Goal: Information Seeking & Learning: Find specific fact

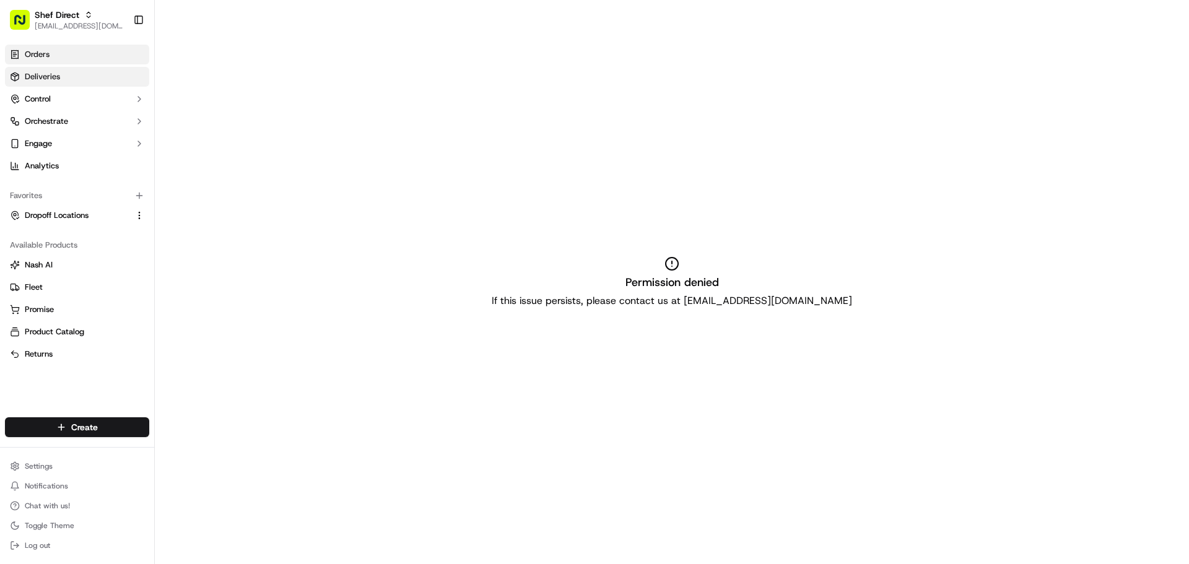
click at [87, 80] on link "Deliveries" at bounding box center [77, 77] width 144 height 20
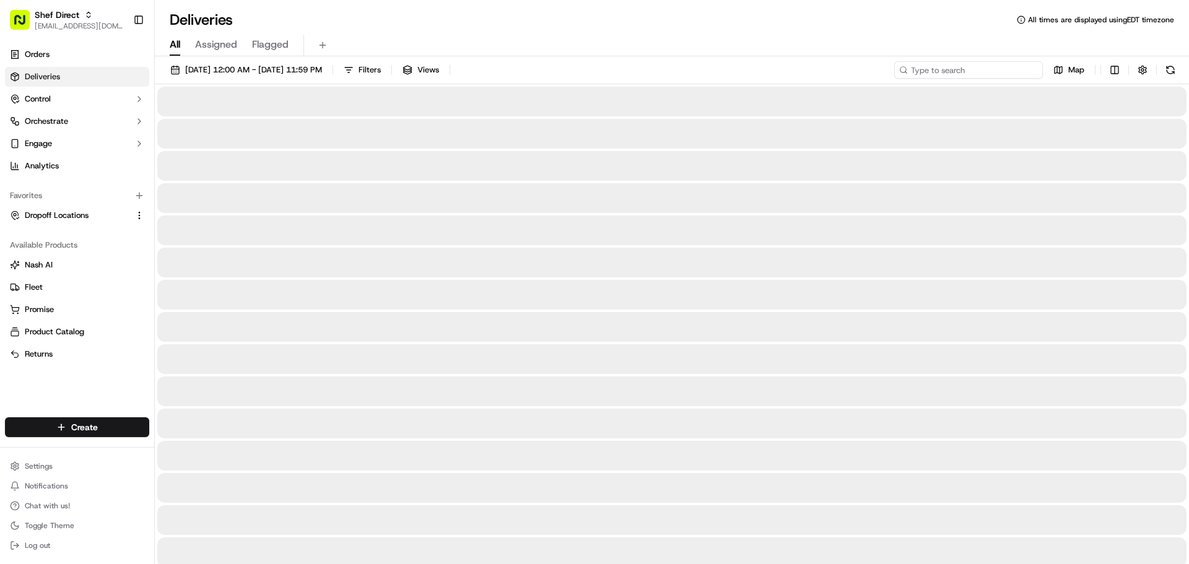
click at [982, 71] on input at bounding box center [968, 69] width 149 height 17
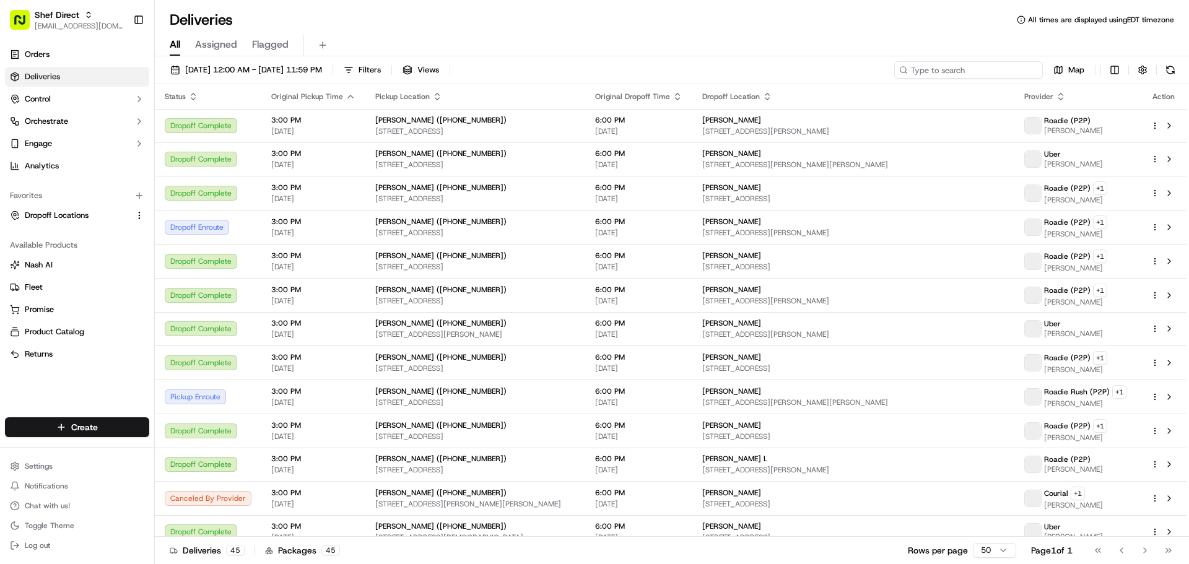
paste input "zUijiqFzQ4p"
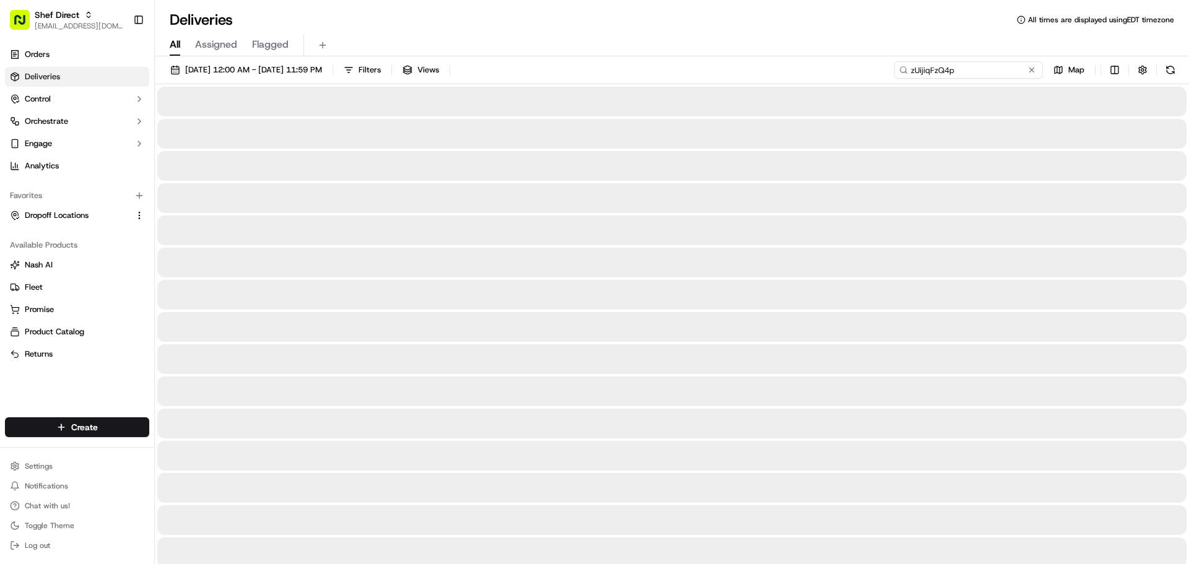
type input "zUijiqFzQ4p"
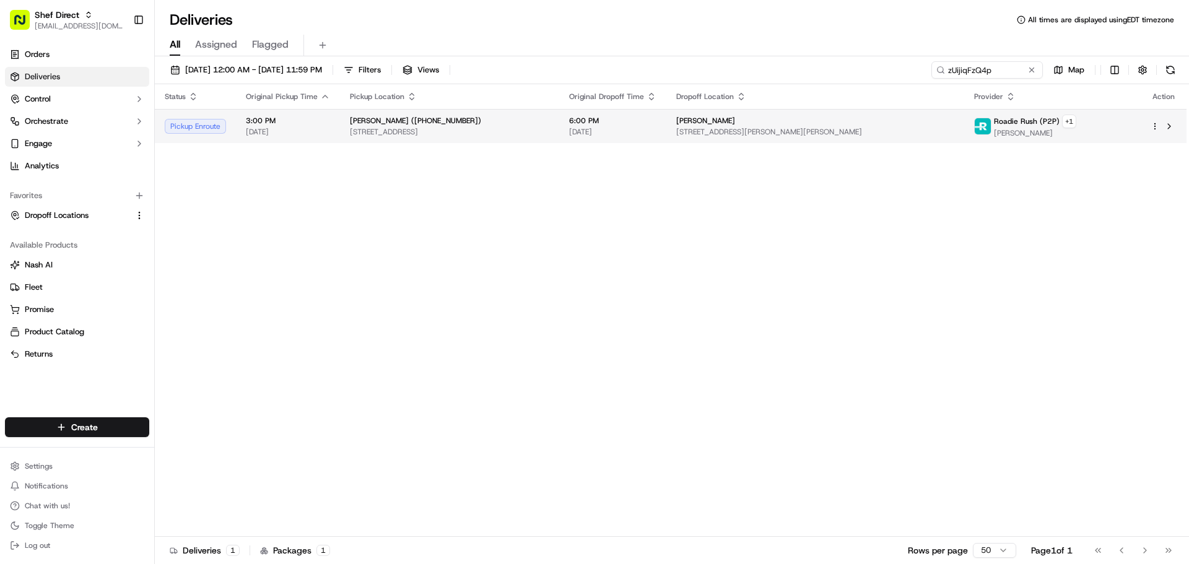
click at [771, 133] on span "[STREET_ADDRESS][PERSON_NAME][PERSON_NAME]" at bounding box center [815, 132] width 278 height 10
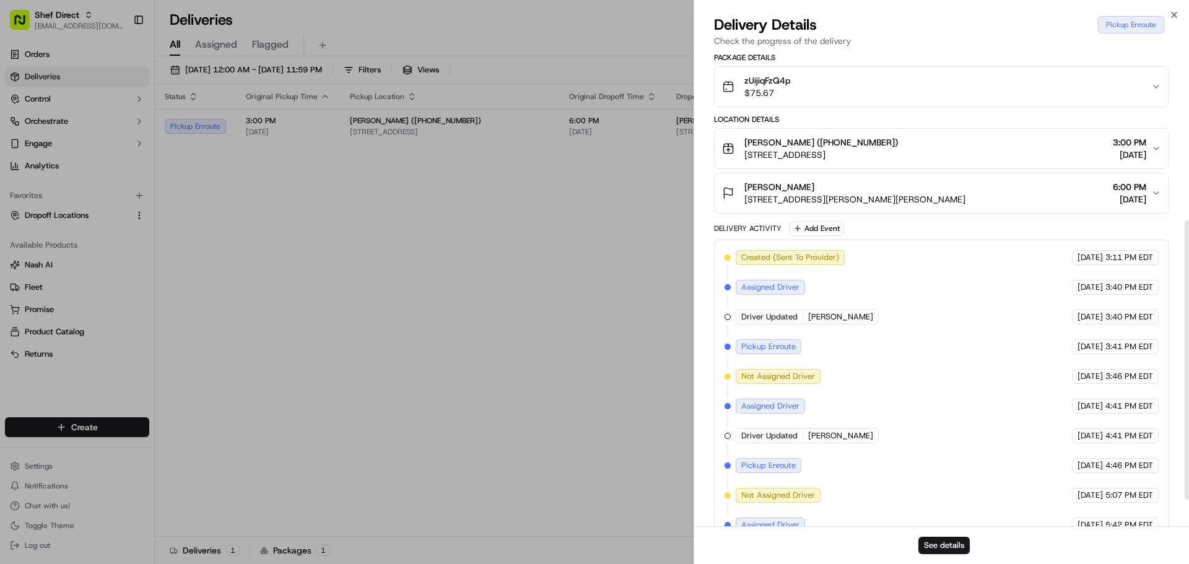
scroll to position [327, 0]
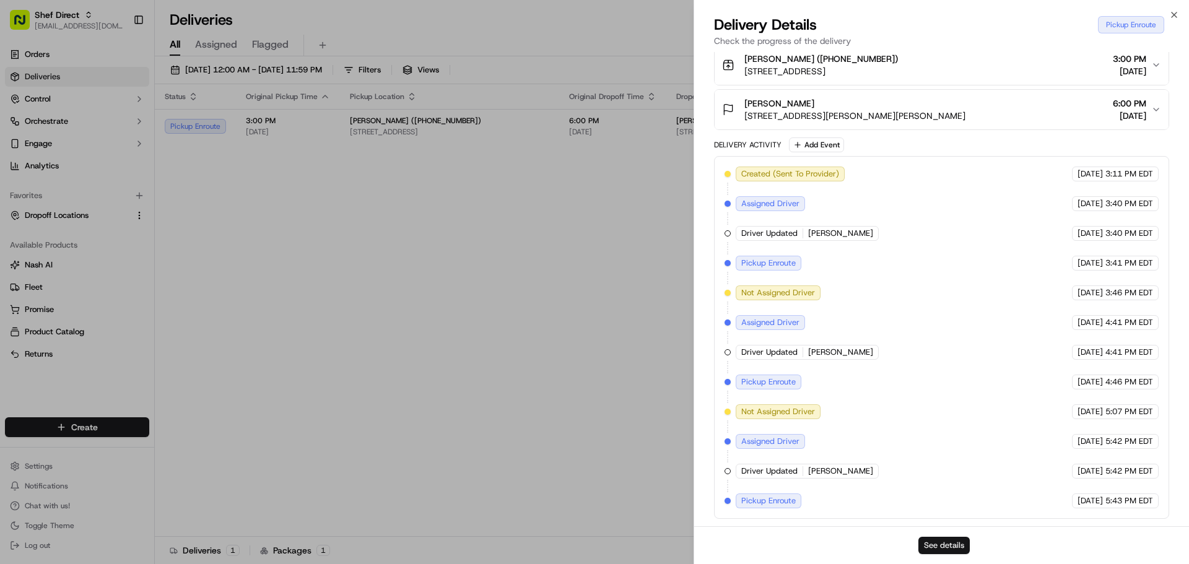
click at [949, 544] on button "See details" at bounding box center [943, 545] width 51 height 17
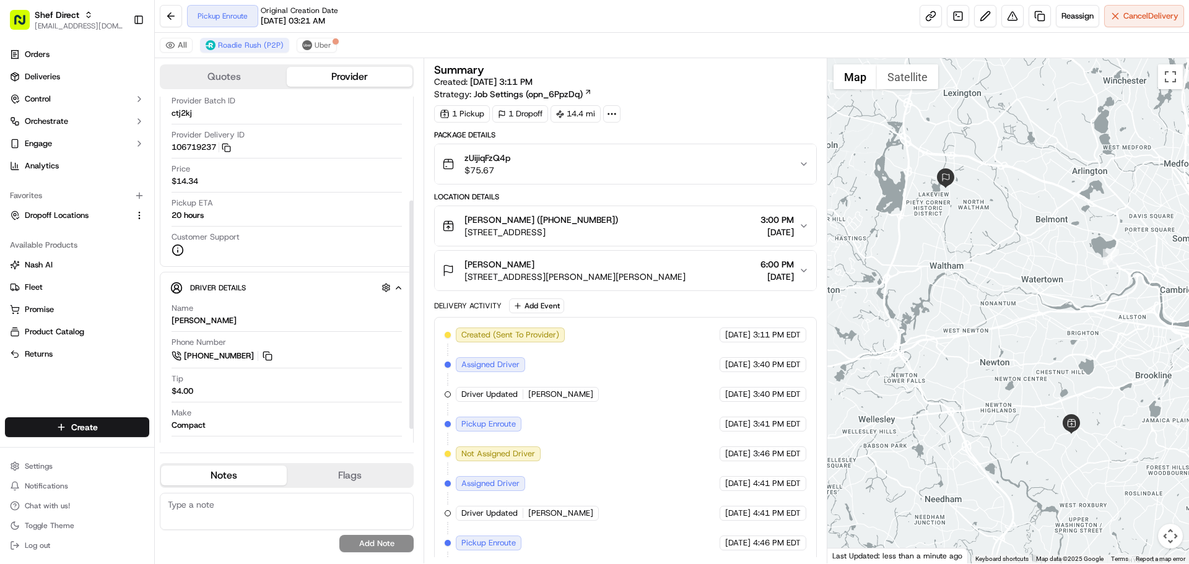
scroll to position [178, 0]
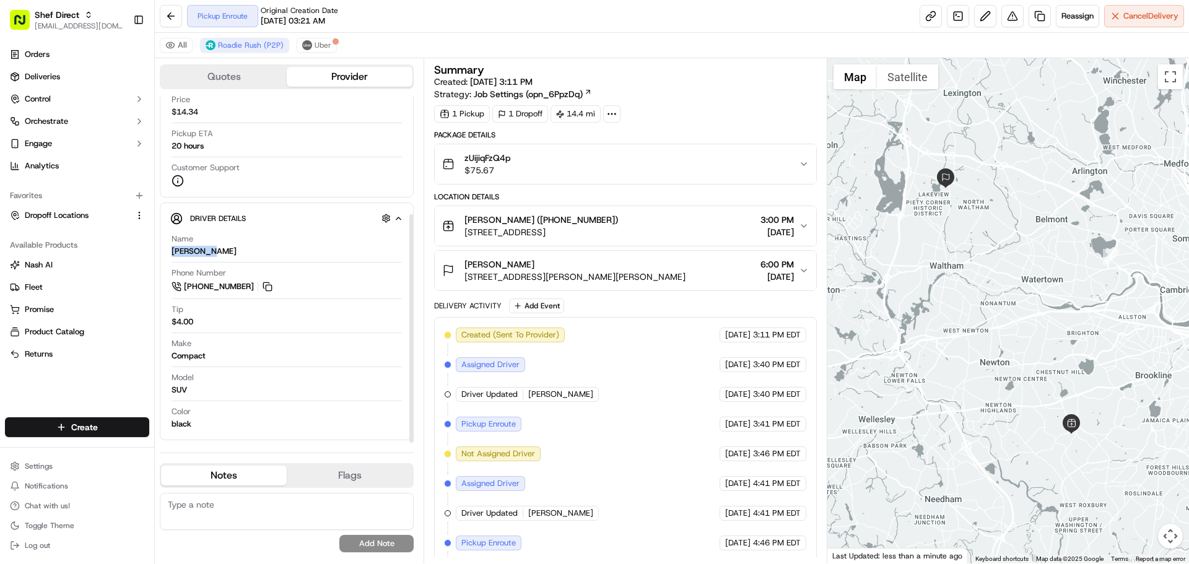
drag, startPoint x: 209, startPoint y: 248, endPoint x: 165, endPoint y: 253, distance: 44.2
click at [165, 253] on div "Driver Details Hidden ( 7 ) Name [PERSON_NAME] Phone Number [PHONE_NUMBER] Tip …" at bounding box center [287, 321] width 254 height 238
copy div "[PERSON_NAME]"
click at [263, 287] on button at bounding box center [268, 287] width 14 height 14
